Goal: Check status

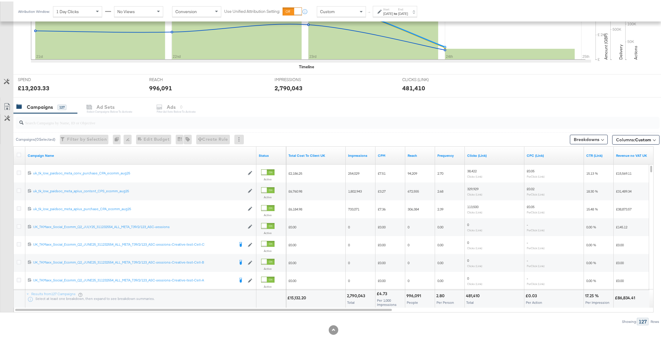
scroll to position [174, 0]
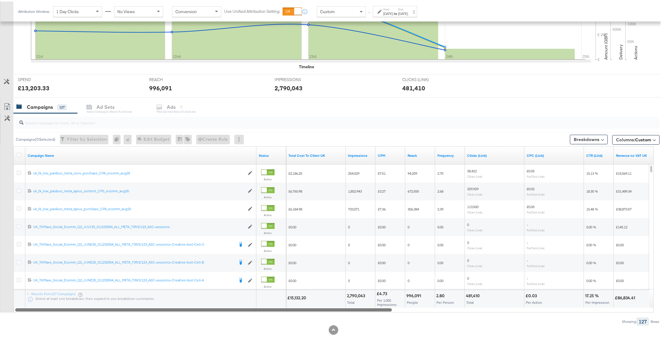
drag, startPoint x: 284, startPoint y: 307, endPoint x: 40, endPoint y: 40, distance: 361.6
click at [235, 315] on div "Campaigns ( 0 Selected) Filter by Selection Filter 0 campaigns 0 Rename 0 campa…" at bounding box center [330, 218] width 660 height 212
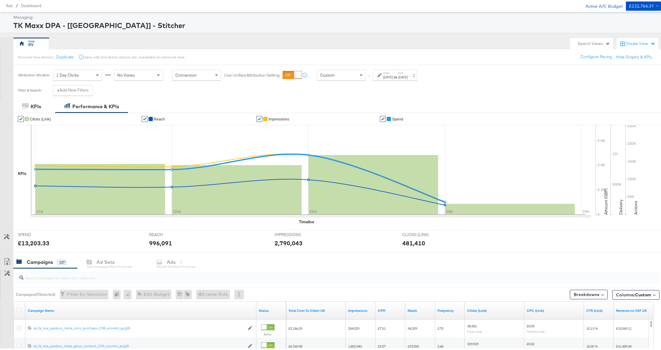
scroll to position [16, 0]
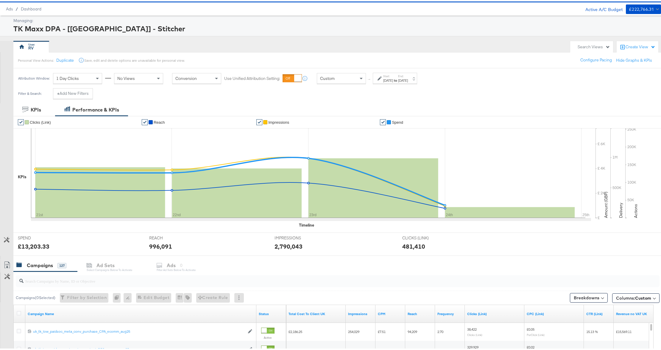
click at [389, 79] on div "[DATE]" at bounding box center [388, 79] width 10 height 5
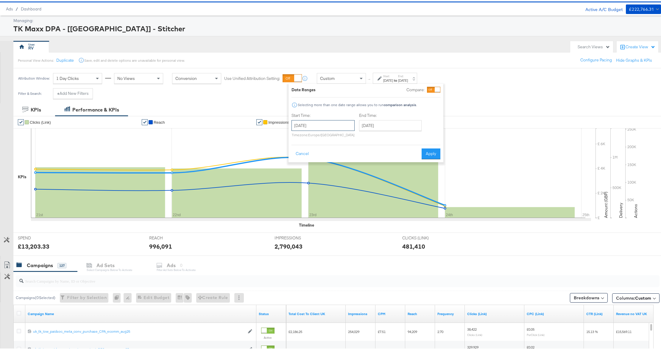
click at [331, 119] on input "[DATE]" at bounding box center [323, 124] width 63 height 11
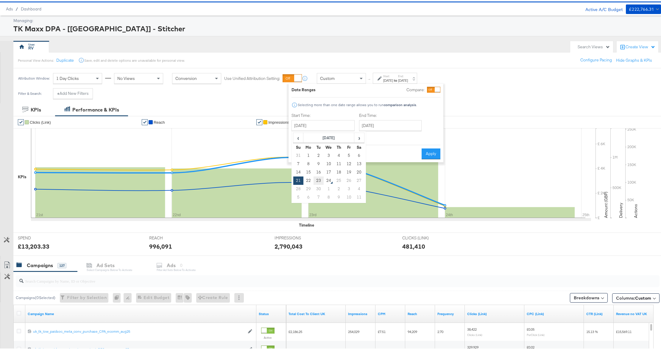
click at [317, 180] on td "23" at bounding box center [319, 179] width 10 height 8
type input "[DATE]"
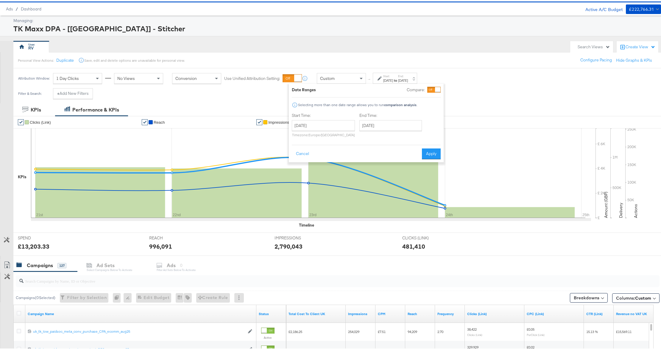
click at [317, 180] on rect at bounding box center [373, 187] width 130 height 60
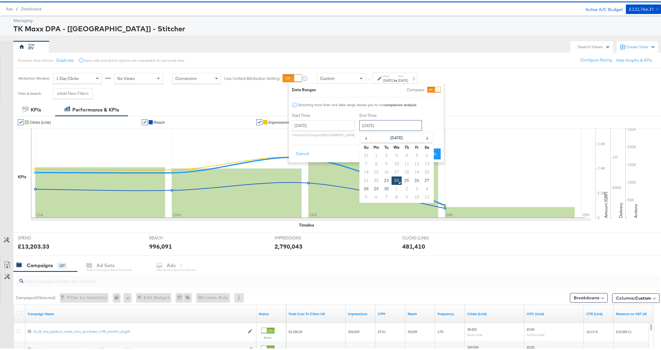
click at [386, 127] on input "[DATE]" at bounding box center [390, 124] width 63 height 11
click at [386, 179] on td "23" at bounding box center [386, 179] width 10 height 8
type input "[DATE]"
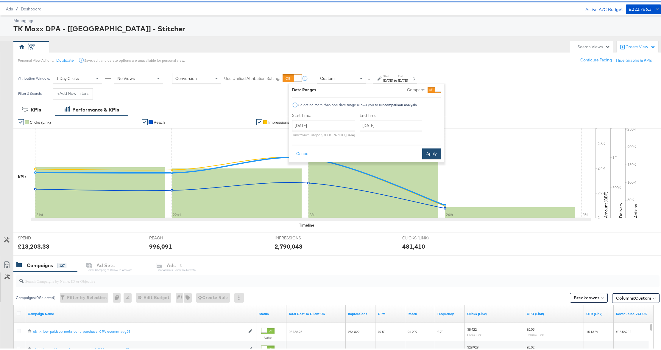
click at [430, 150] on button "Apply" at bounding box center [431, 152] width 19 height 11
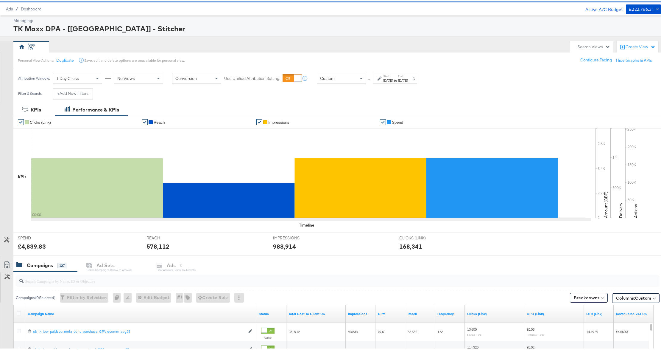
click at [390, 79] on div "[DATE]" at bounding box center [388, 79] width 10 height 5
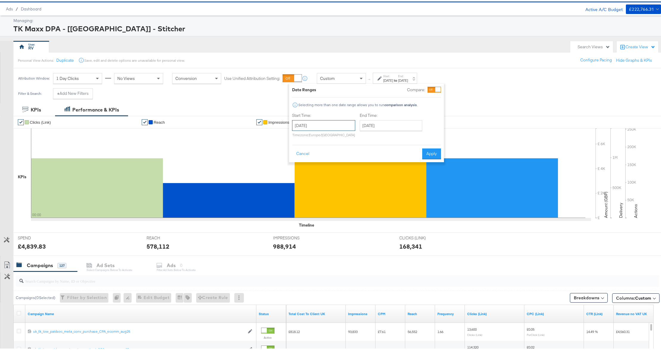
click at [320, 125] on input "[DATE]" at bounding box center [323, 124] width 63 height 11
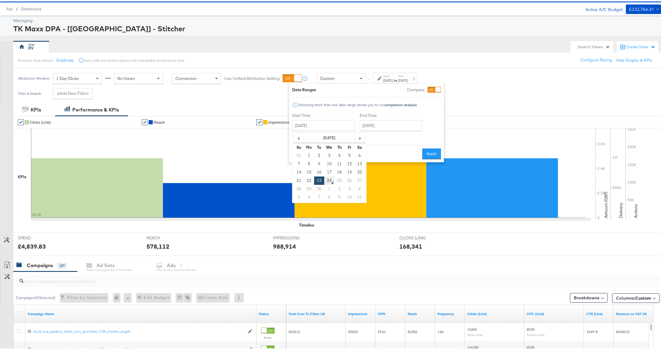
click at [329, 180] on td "24" at bounding box center [329, 179] width 10 height 8
type input "[DATE]"
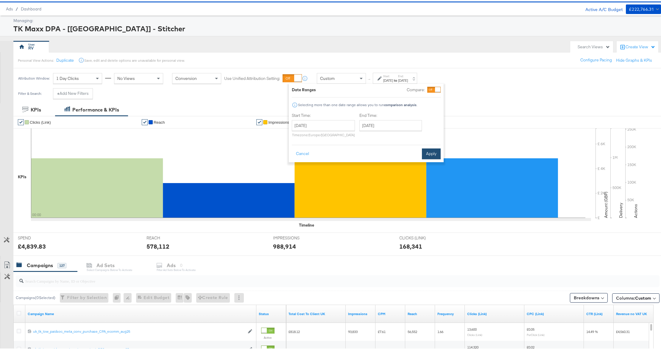
click at [426, 154] on button "Apply" at bounding box center [431, 152] width 19 height 11
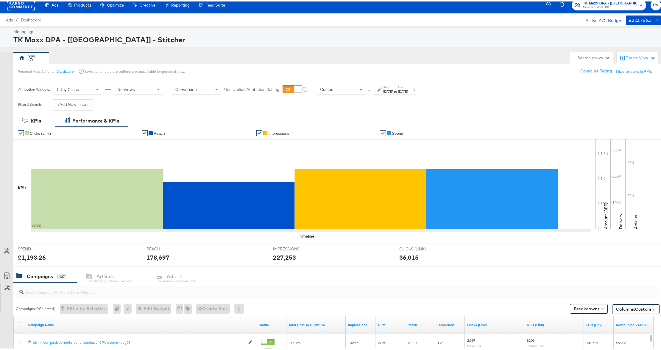
scroll to position [0, 0]
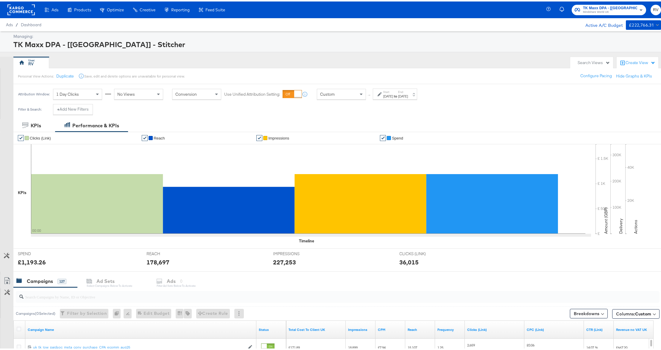
click at [389, 90] on label "Start:" at bounding box center [388, 90] width 10 height 4
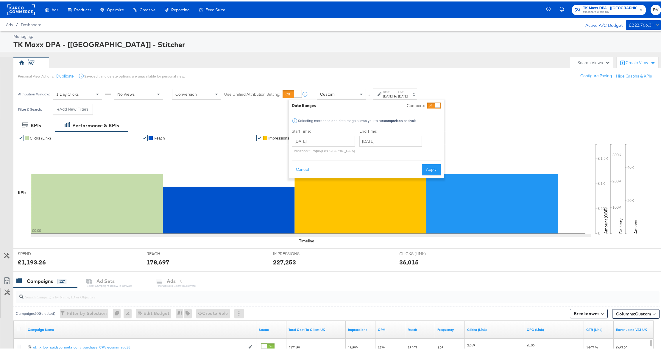
click at [391, 93] on div "[DATE]" at bounding box center [388, 94] width 10 height 5
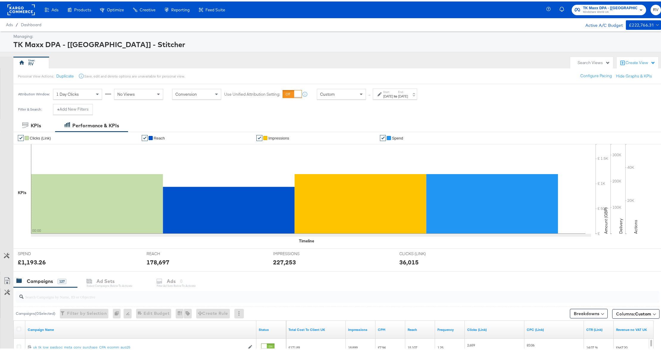
click at [392, 94] on div "[DATE]" at bounding box center [388, 94] width 10 height 5
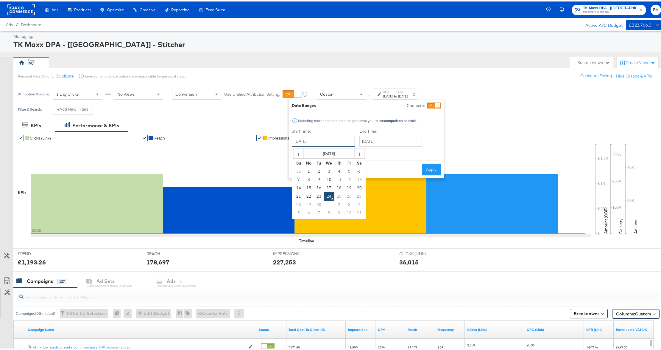
click at [327, 141] on input "[DATE]" at bounding box center [323, 139] width 63 height 11
click at [296, 197] on td "21" at bounding box center [299, 195] width 10 height 8
type input "[DATE]"
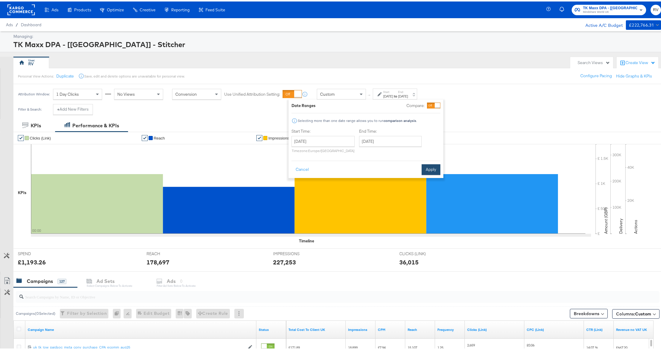
click at [426, 172] on button "Apply" at bounding box center [431, 168] width 19 height 11
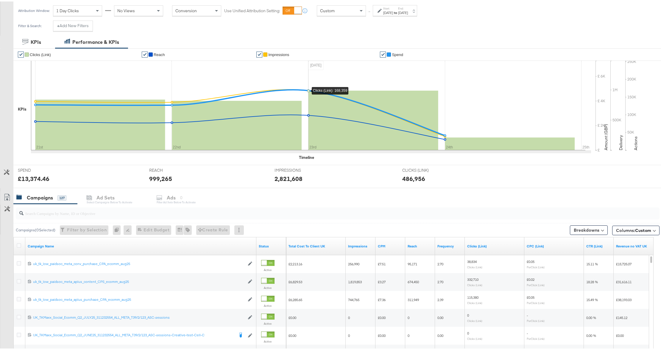
scroll to position [174, 0]
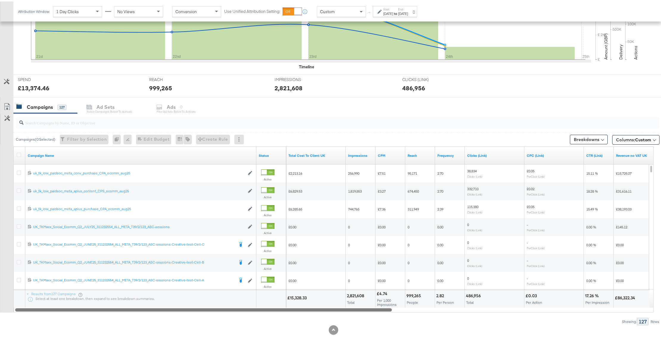
drag, startPoint x: 309, startPoint y: 307, endPoint x: 266, endPoint y: 308, distance: 43.2
click at [266, 308] on div at bounding box center [203, 307] width 377 height 5
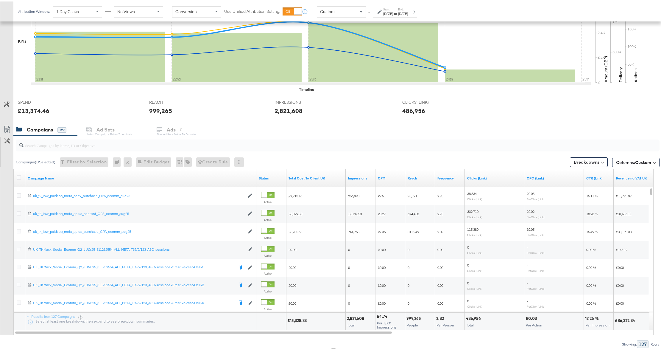
scroll to position [159, 0]
